Goal: Transaction & Acquisition: Purchase product/service

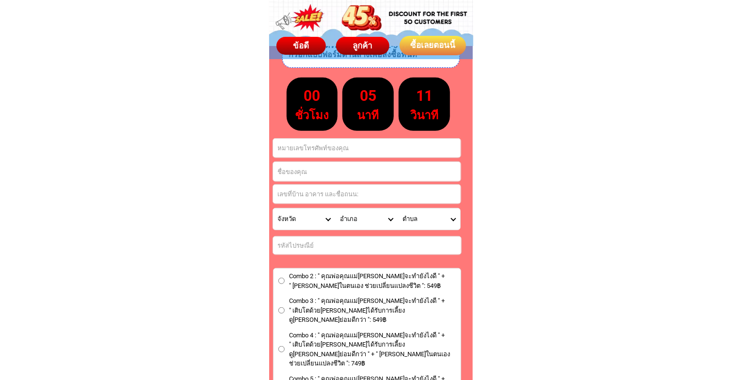
scroll to position [5673, 0]
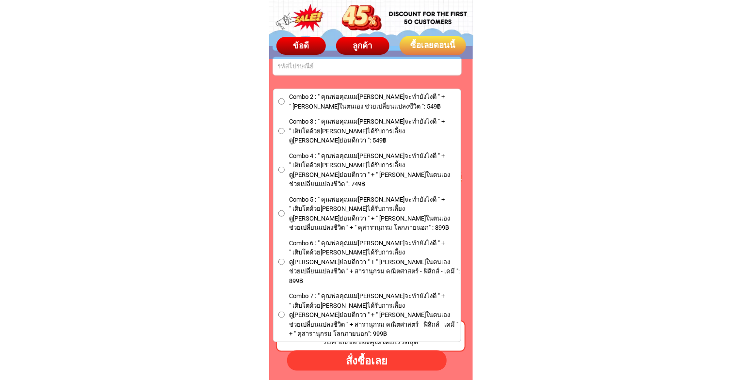
click at [281, 128] on input "Combo 3 : " คุณพ่อคุณแม่[PERSON_NAME]จะทำยังไงดี " + " เติบโตด้วย[PERSON_NAME]ไ…" at bounding box center [281, 131] width 6 height 6
radio input "true"
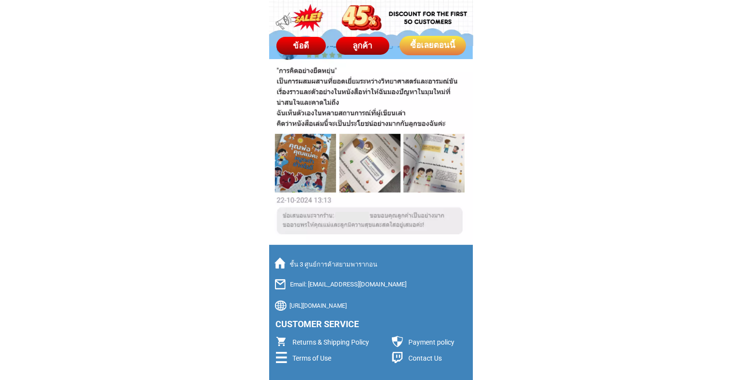
scroll to position [6739, 0]
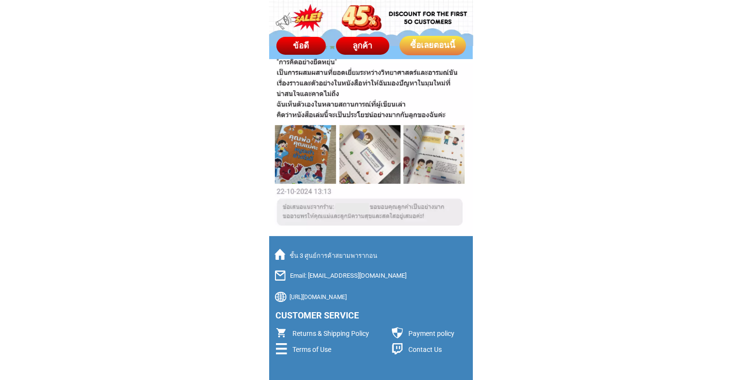
click at [324, 292] on div at bounding box center [371, 308] width 204 height 145
click at [324, 296] on p "[URL][DOMAIN_NAME]" at bounding box center [380, 297] width 182 height 9
drag, startPoint x: 392, startPoint y: 295, endPoint x: 290, endPoint y: 293, distance: 101.8
click at [290, 293] on p "[URL][DOMAIN_NAME]" at bounding box center [380, 297] width 182 height 9
copy p "[URL][DOMAIN_NAME]"
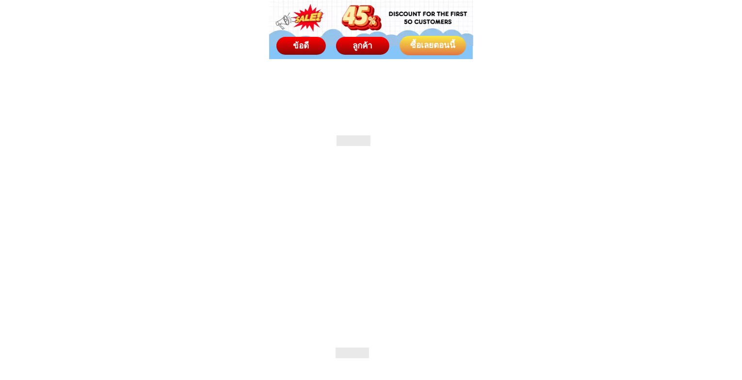
scroll to position [6739, 0]
